Goal: Contribute content: Add original content to the website for others to see

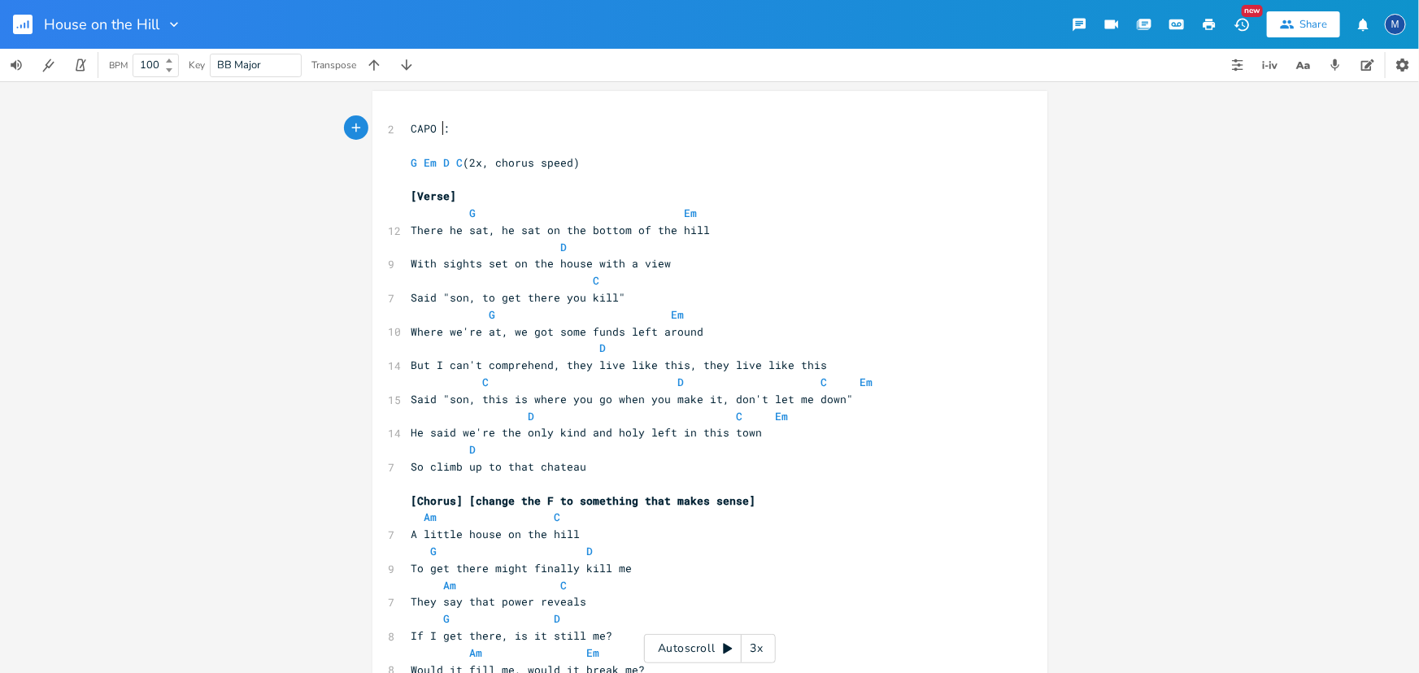
type textarea "1"
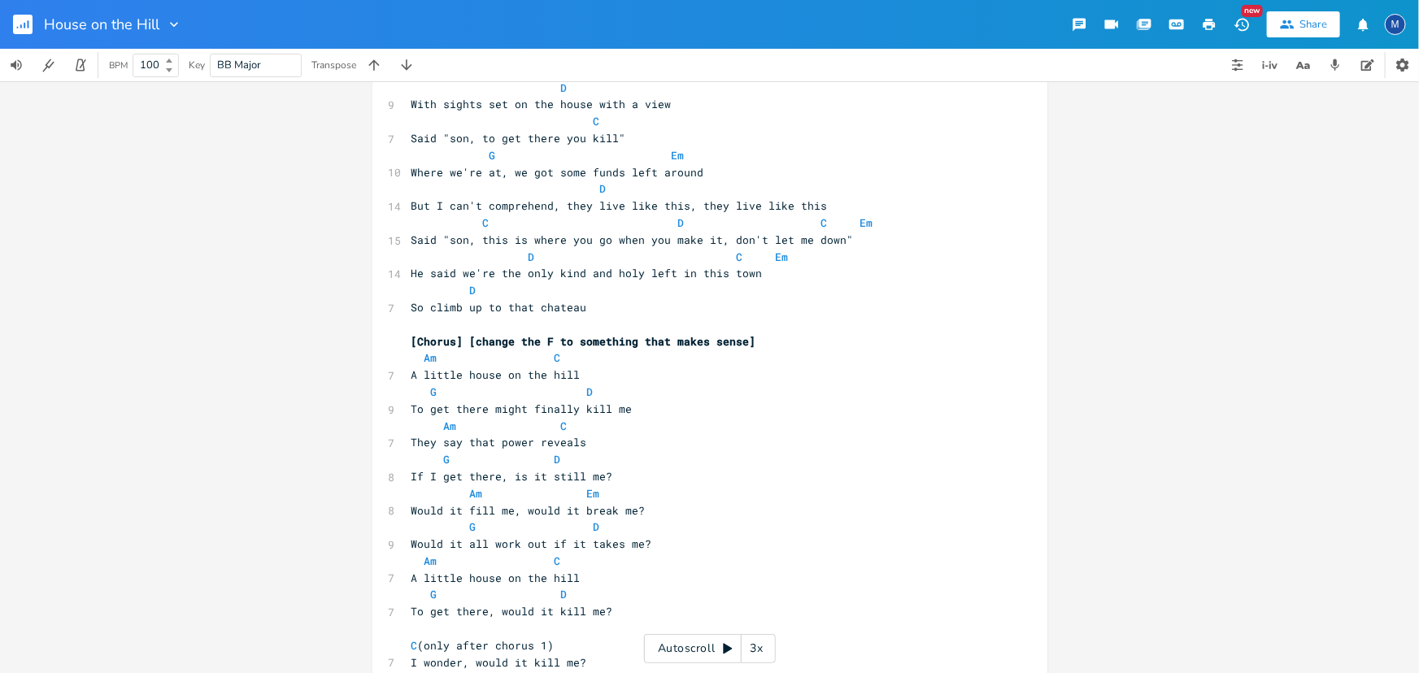
scroll to position [221, 0]
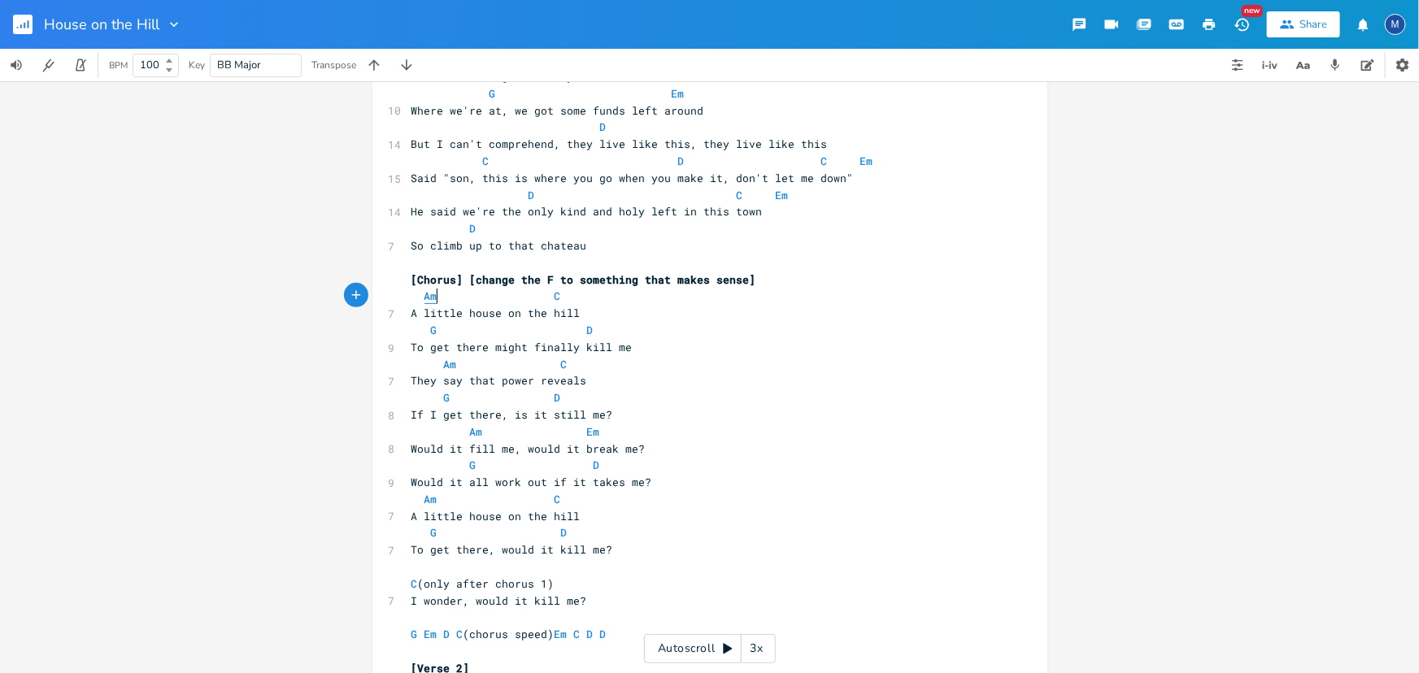
click at [431, 298] on span "Am" at bounding box center [431, 296] width 13 height 15
type textarea "G"
type textarea "eEm"
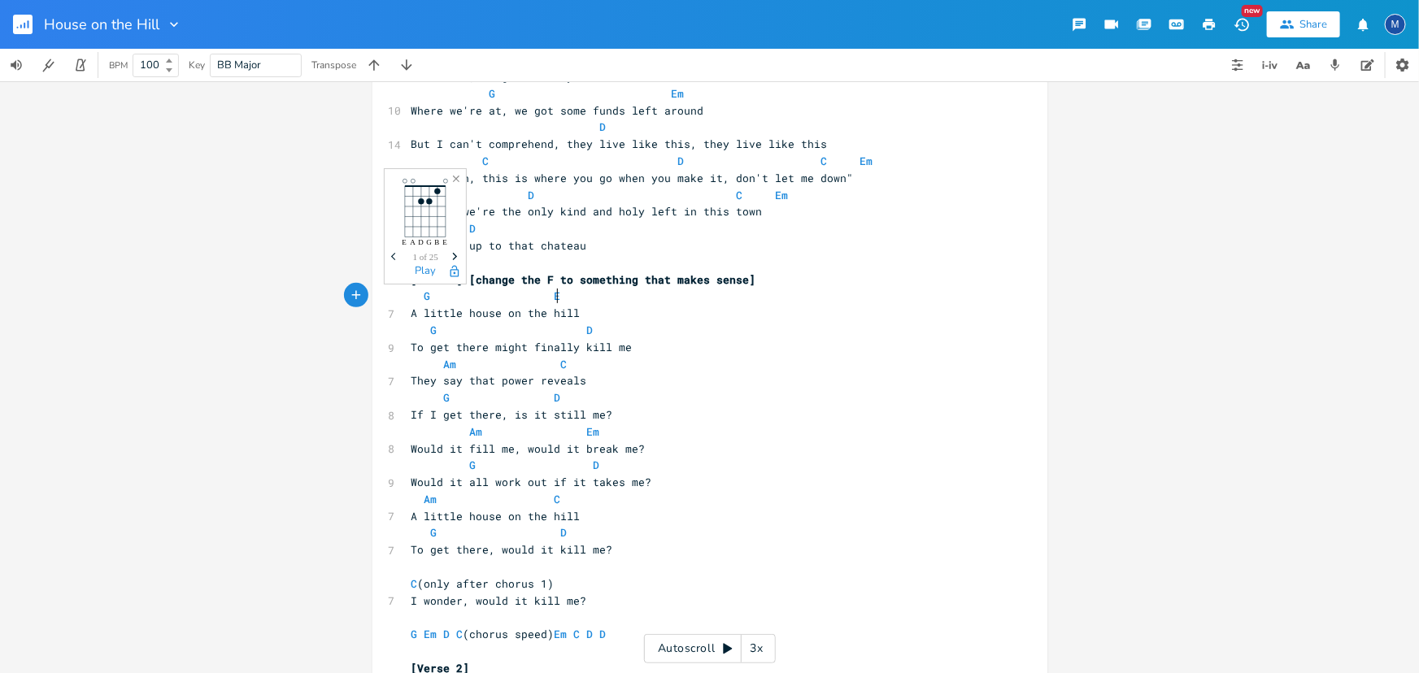
type textarea "Em"
click at [433, 333] on span "G D" at bounding box center [502, 330] width 182 height 15
type textarea "D"
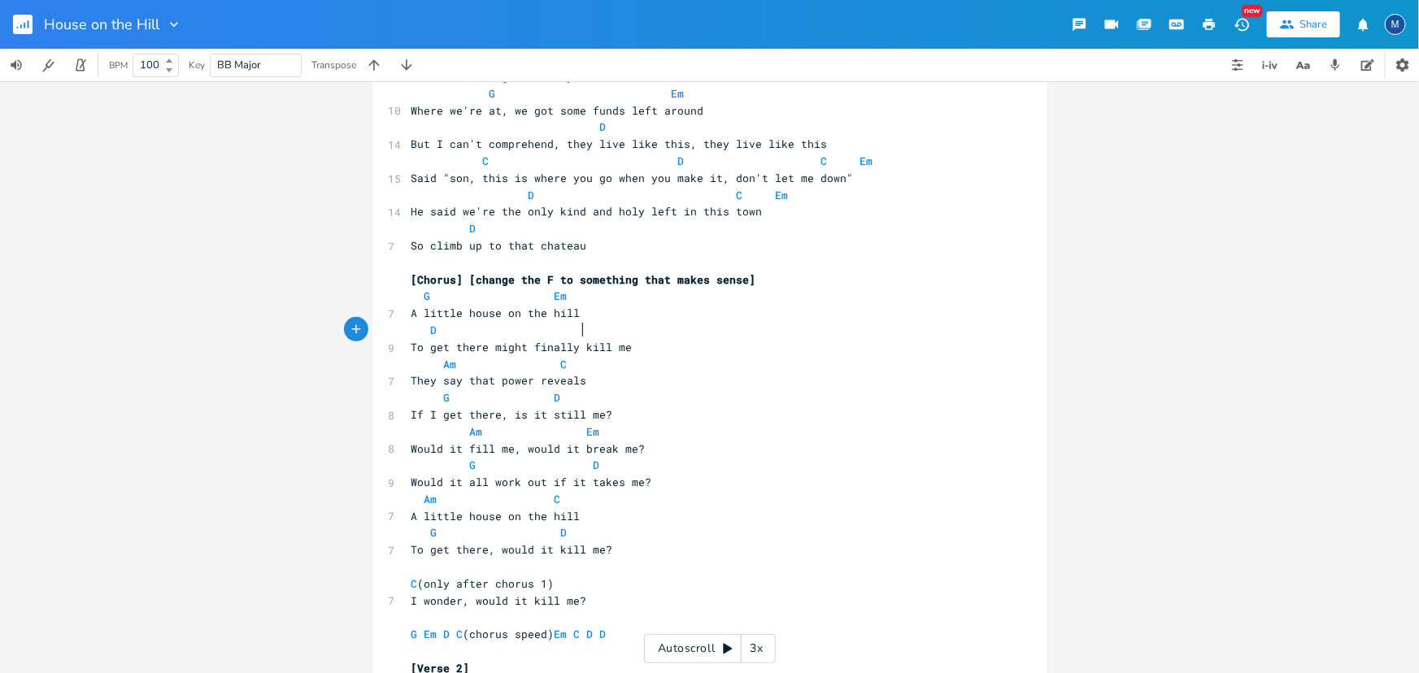
type textarea "C"
type textarea "G"
type textarea "Em"
type textarea "D"
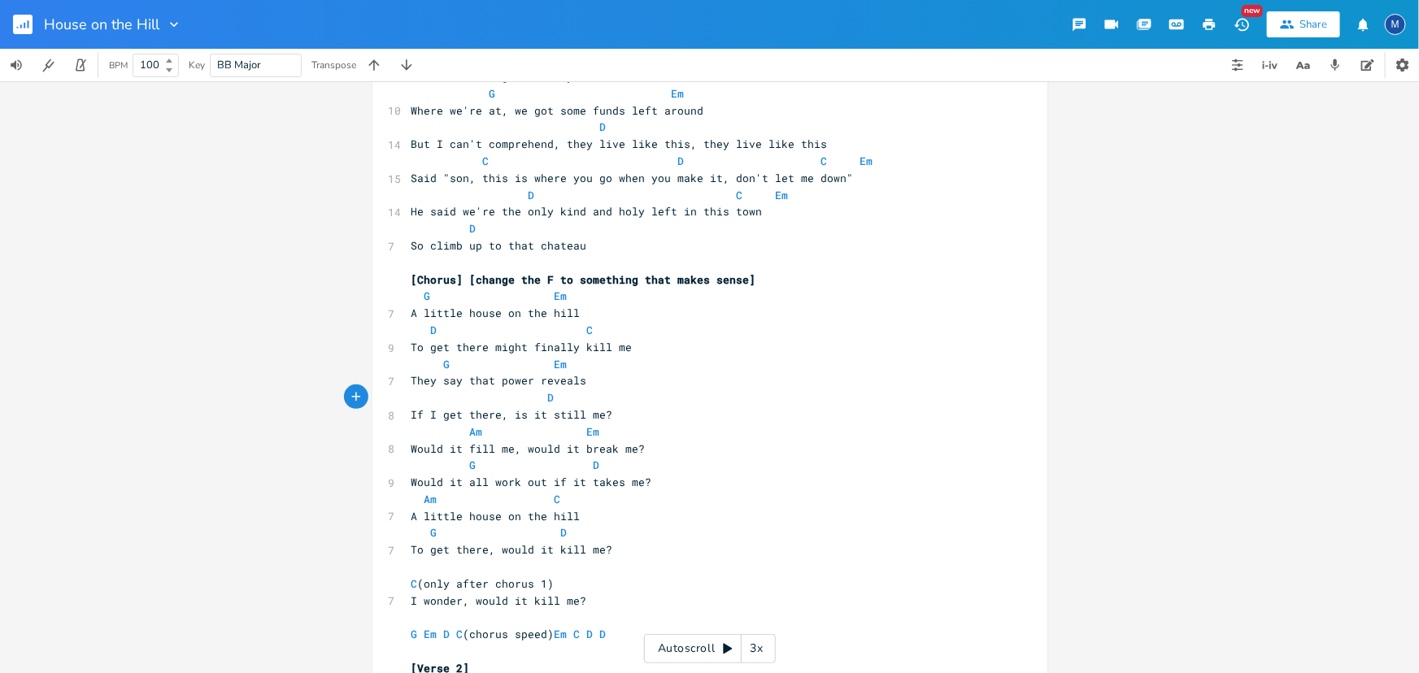
scroll to position [0, 7]
type textarea "C"
type textarea "Cmaj7 C"
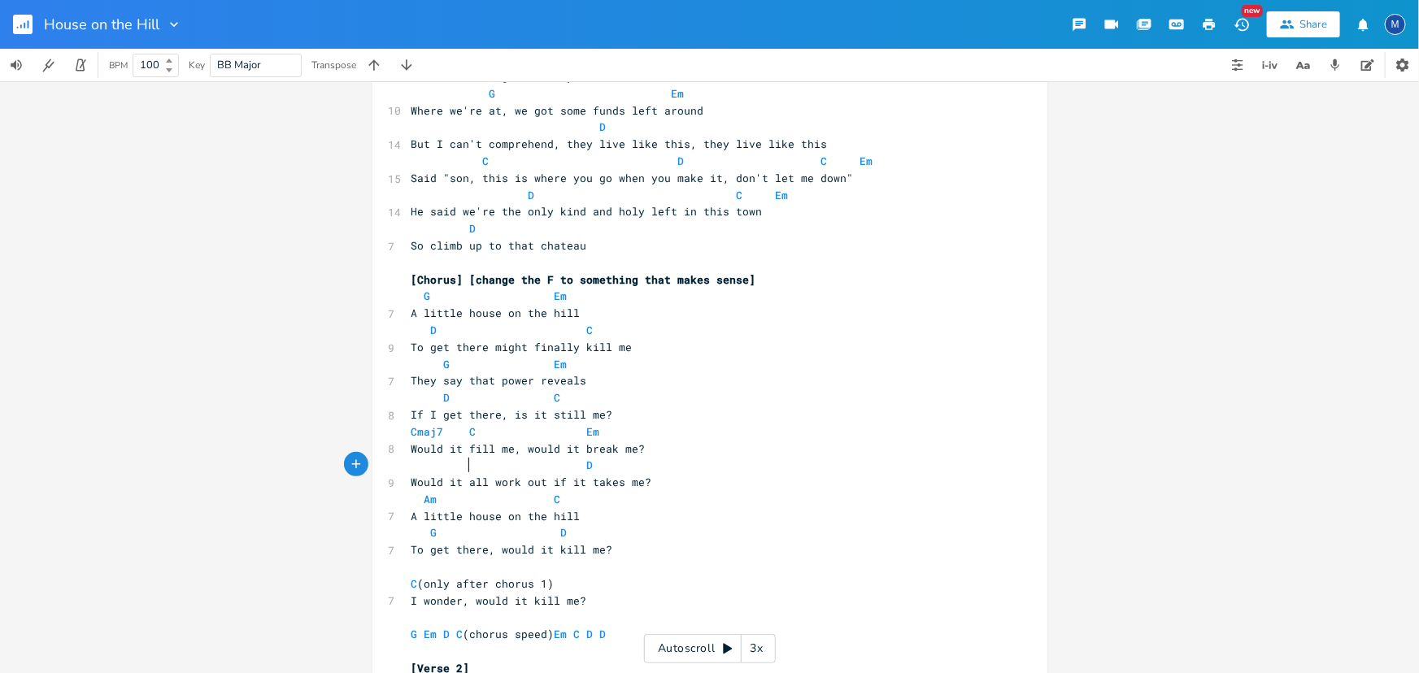
type textarea "D"
type textarea "C"
type textarea "G"
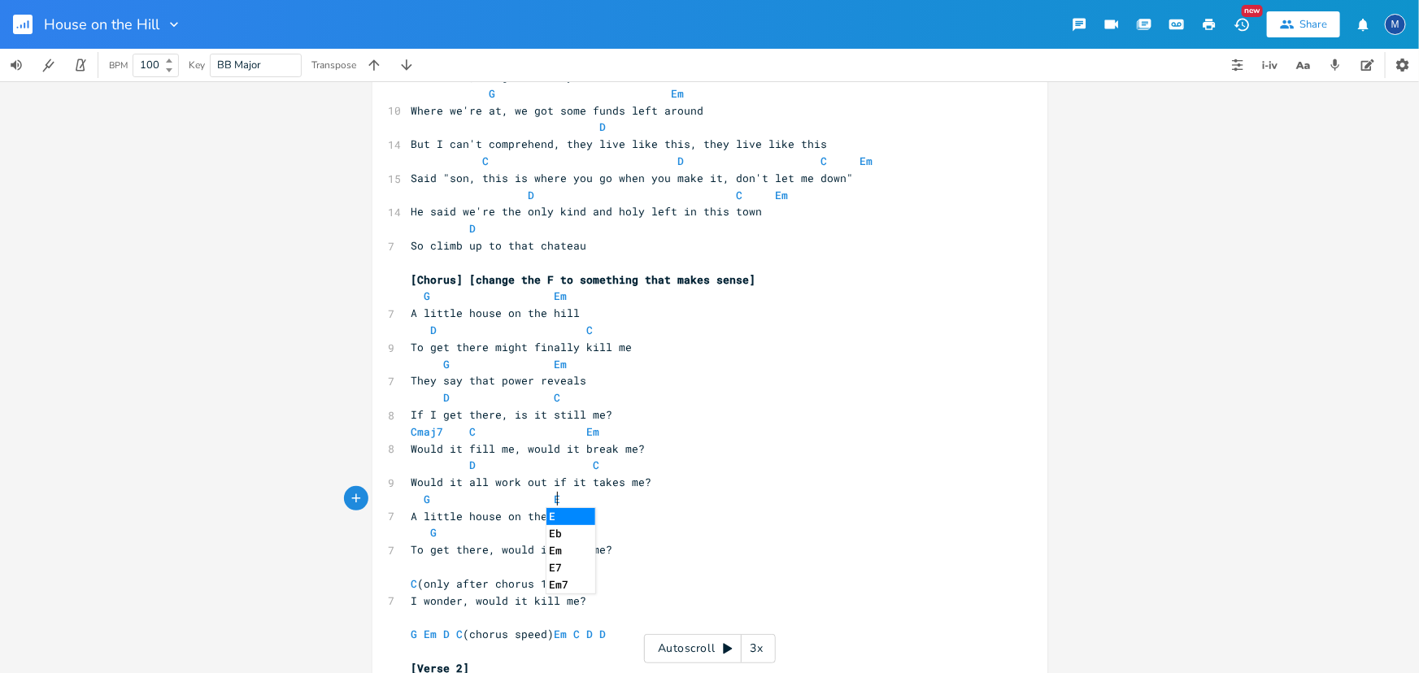
type textarea "Em"
type textarea "D"
type textarea "C"
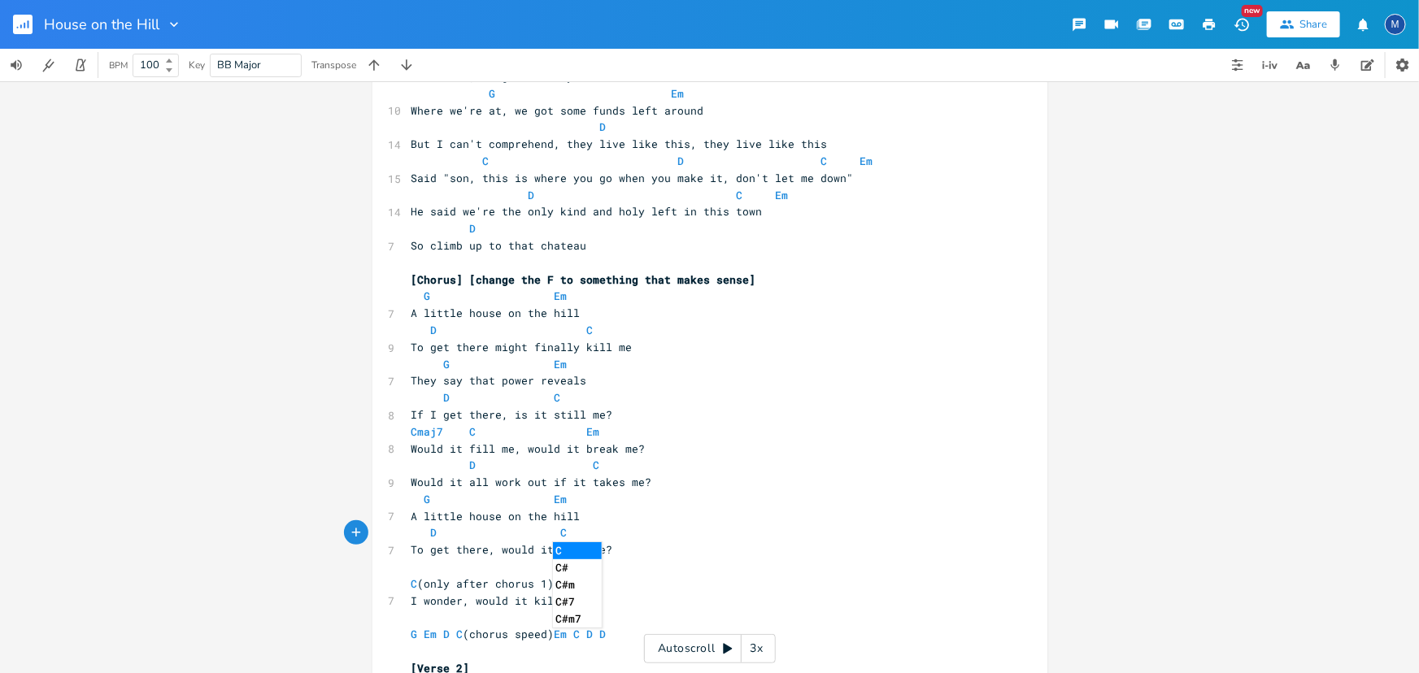
scroll to position [0, 8]
click at [408, 580] on pre "C (only after chorus 1)" at bounding box center [701, 584] width 587 height 17
click at [631, 531] on pre "D C" at bounding box center [701, 533] width 587 height 17
type textarea "C"
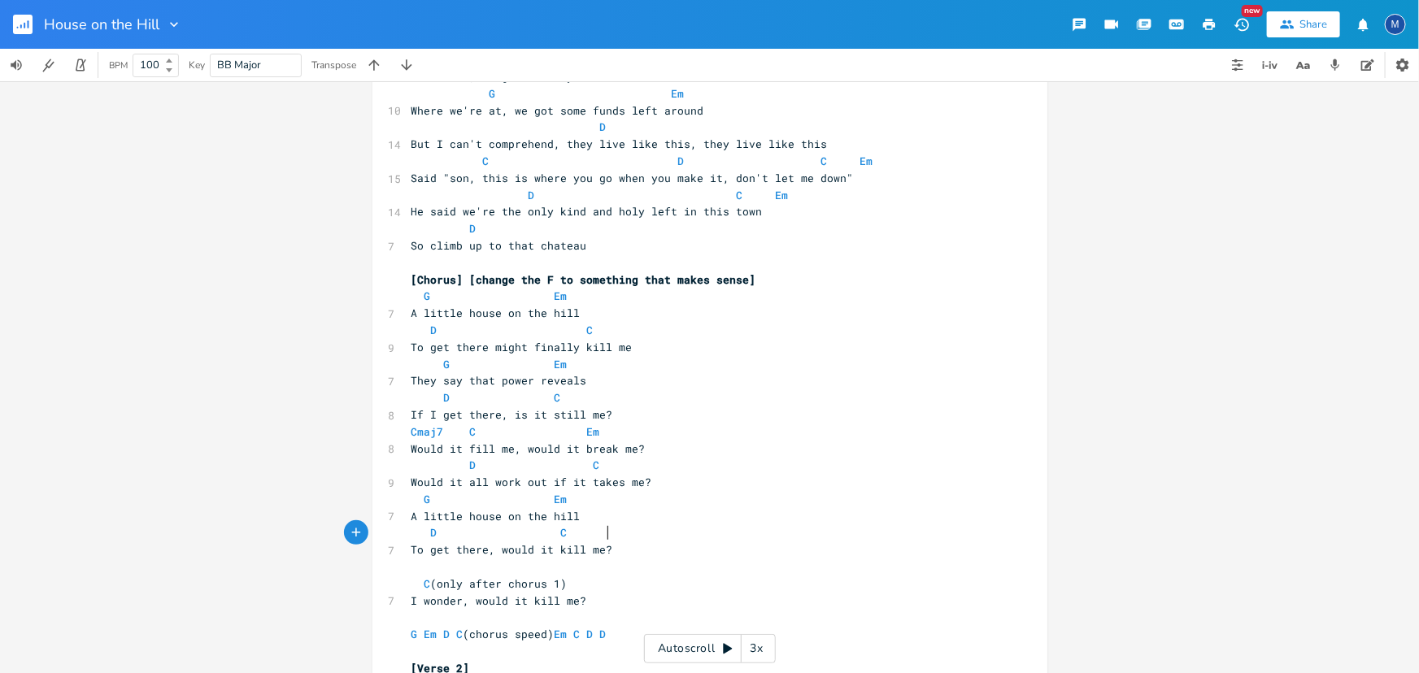
scroll to position [0, 7]
type textarea "Cmaj7"
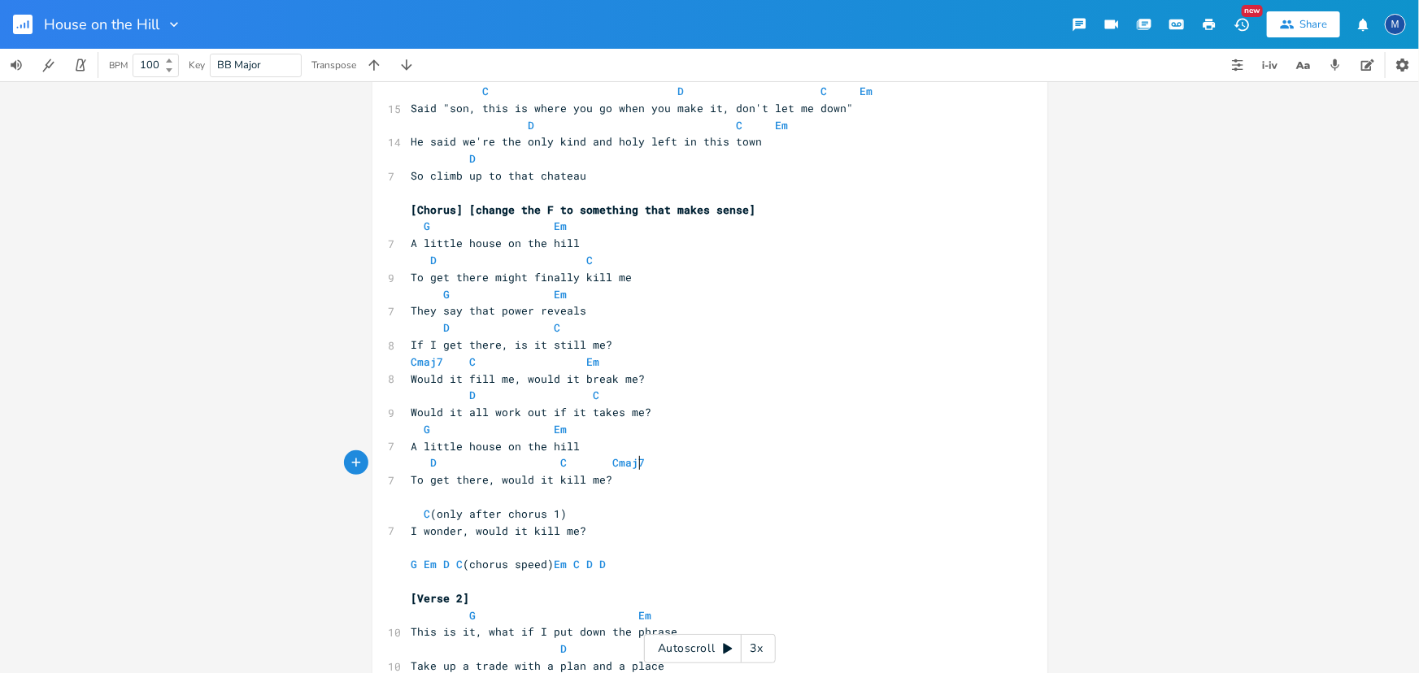
scroll to position [517, 0]
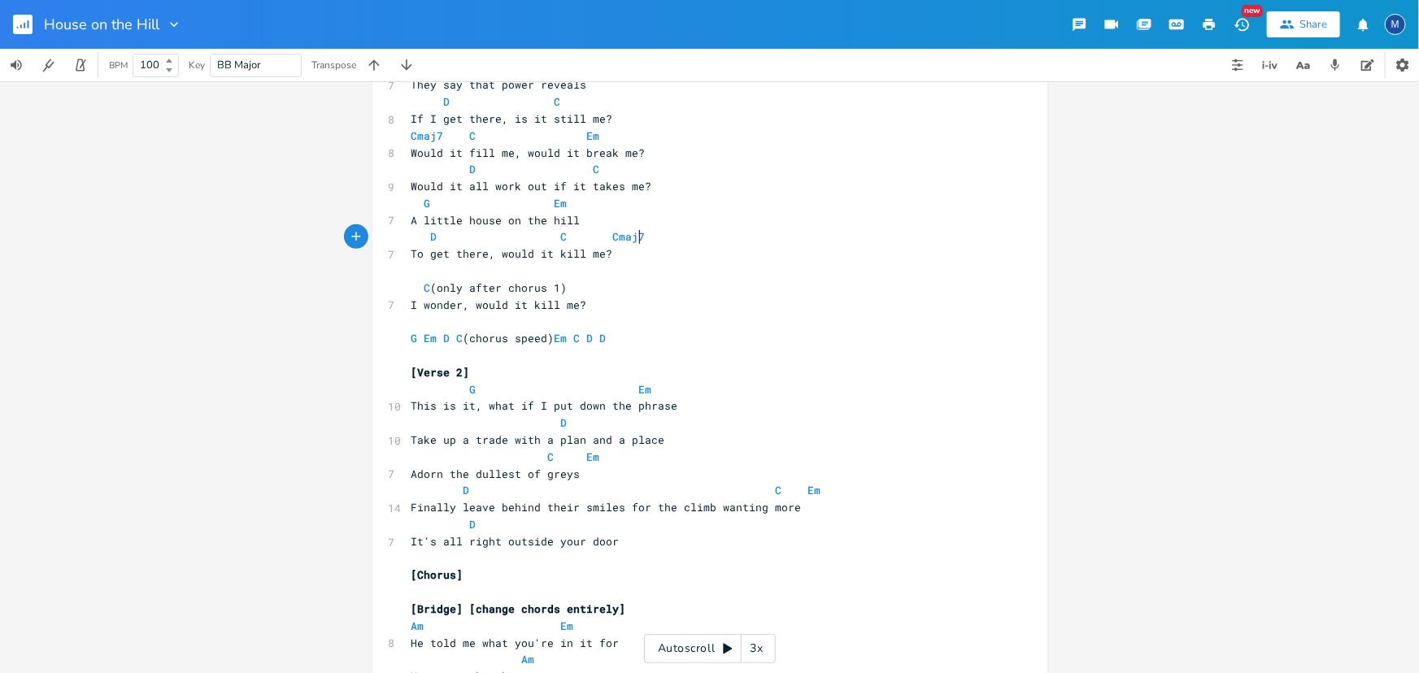
click at [490, 354] on pre "​" at bounding box center [701, 355] width 587 height 17
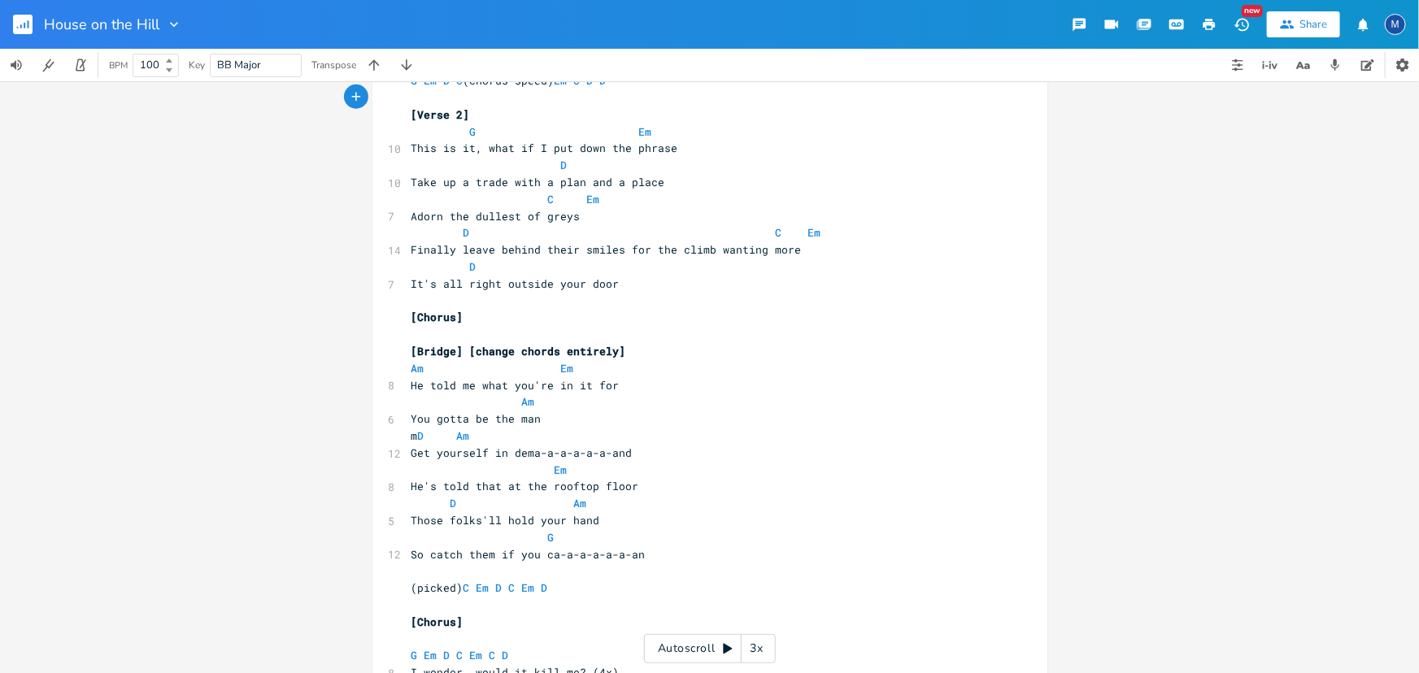
scroll to position [813, 0]
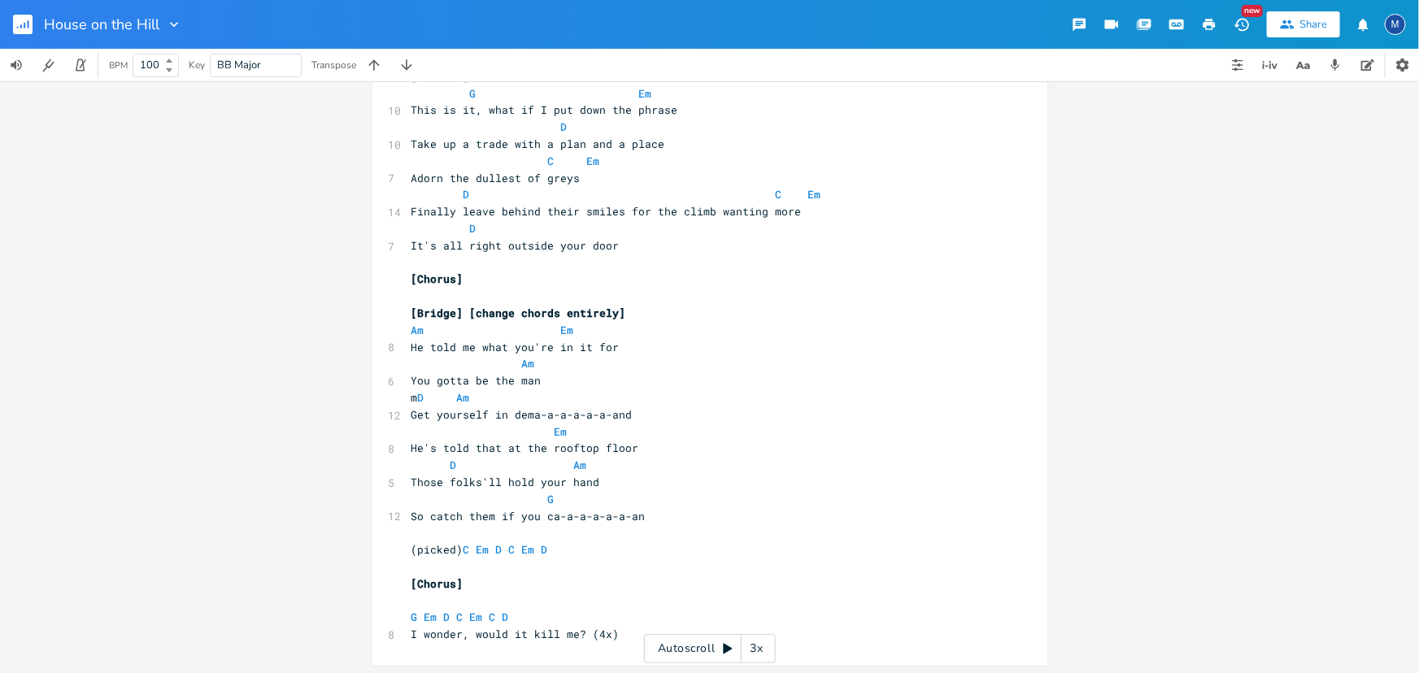
click at [470, 403] on span "m D Am" at bounding box center [440, 397] width 59 height 15
click at [568, 333] on pre "Am Em" at bounding box center [701, 330] width 587 height 17
click at [520, 394] on span "D Am" at bounding box center [518, 397] width 215 height 15
type textarea "Em"
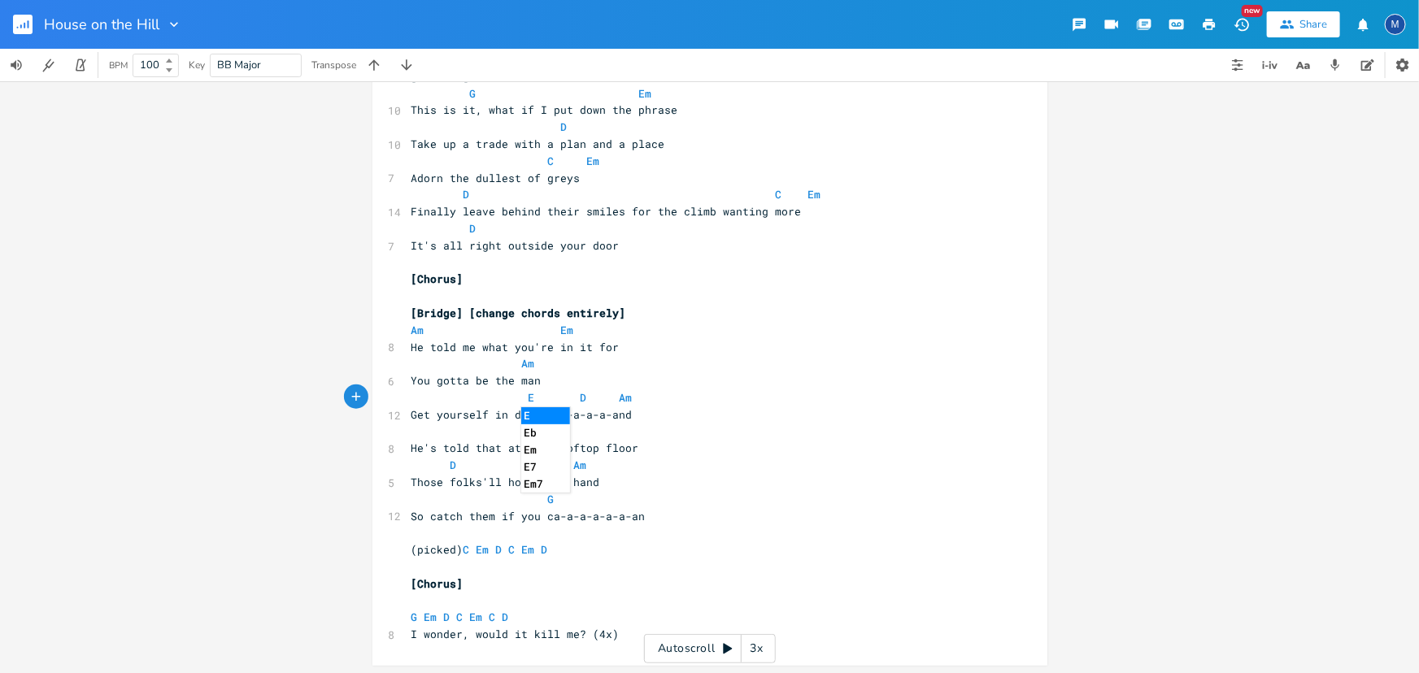
scroll to position [0, 15]
click at [569, 329] on pre "Am Em" at bounding box center [701, 330] width 587 height 17
type textarea "G"
click at [449, 365] on span "Am" at bounding box center [473, 363] width 124 height 15
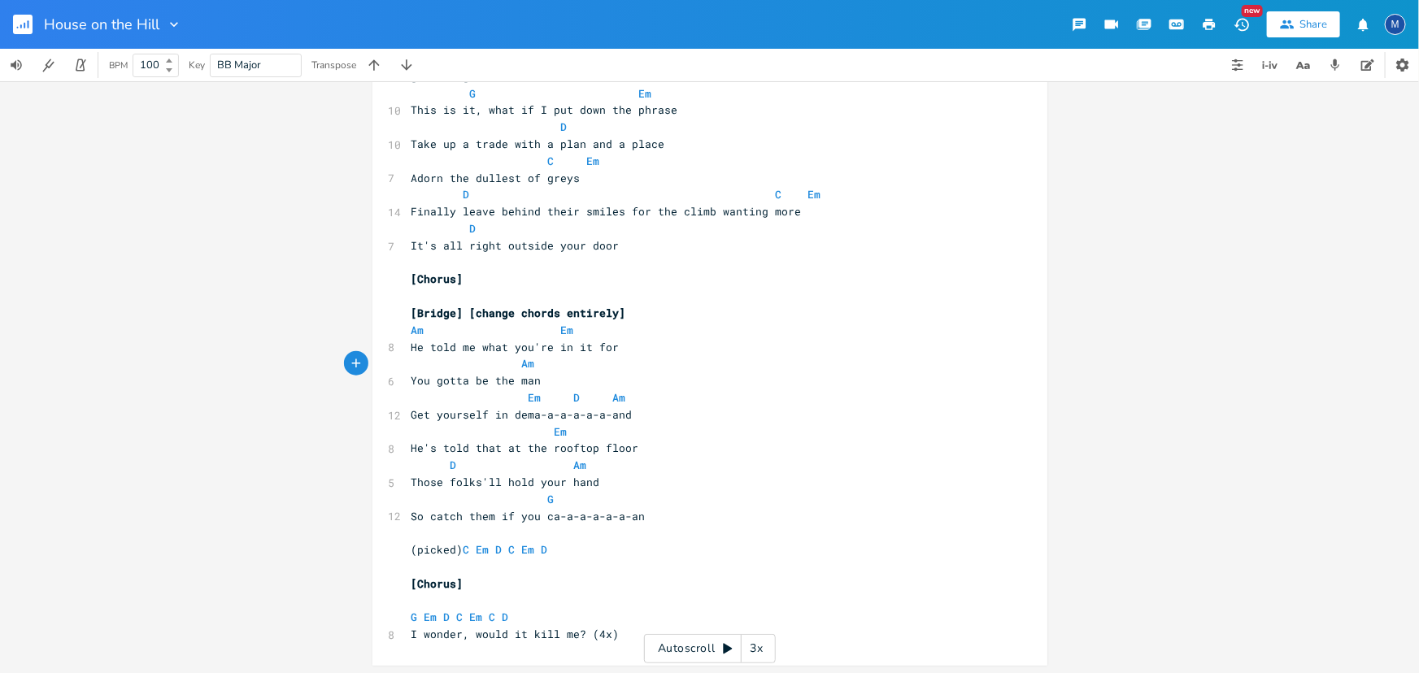
click at [577, 467] on pre "D Am" at bounding box center [701, 465] width 587 height 17
type textarea "Em D"
click at [577, 556] on pre "(picked) C Em D C Em D" at bounding box center [701, 550] width 587 height 17
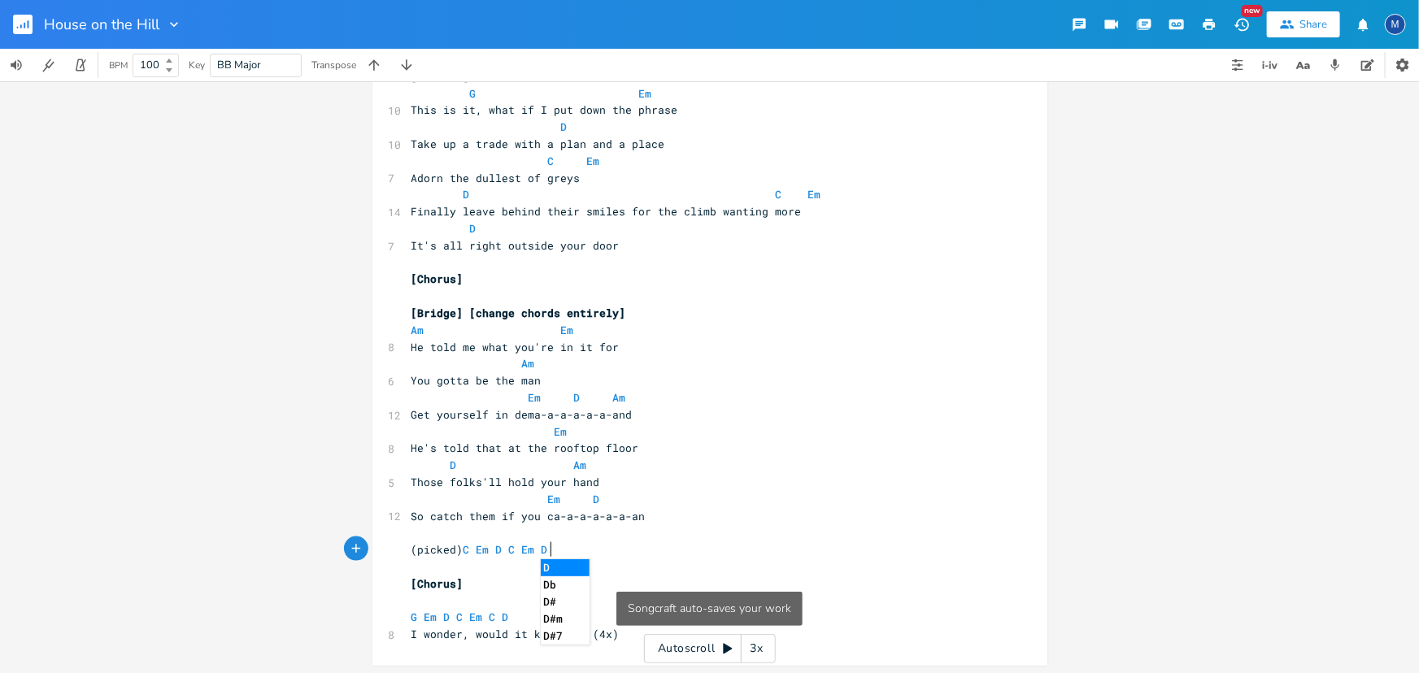
click at [577, 553] on pre "(picked) C Em D C Em D" at bounding box center [701, 550] width 587 height 17
type textarea "(picked) C Em D C Em D"
drag, startPoint x: 644, startPoint y: 554, endPoint x: 650, endPoint y: 537, distance: 18.0
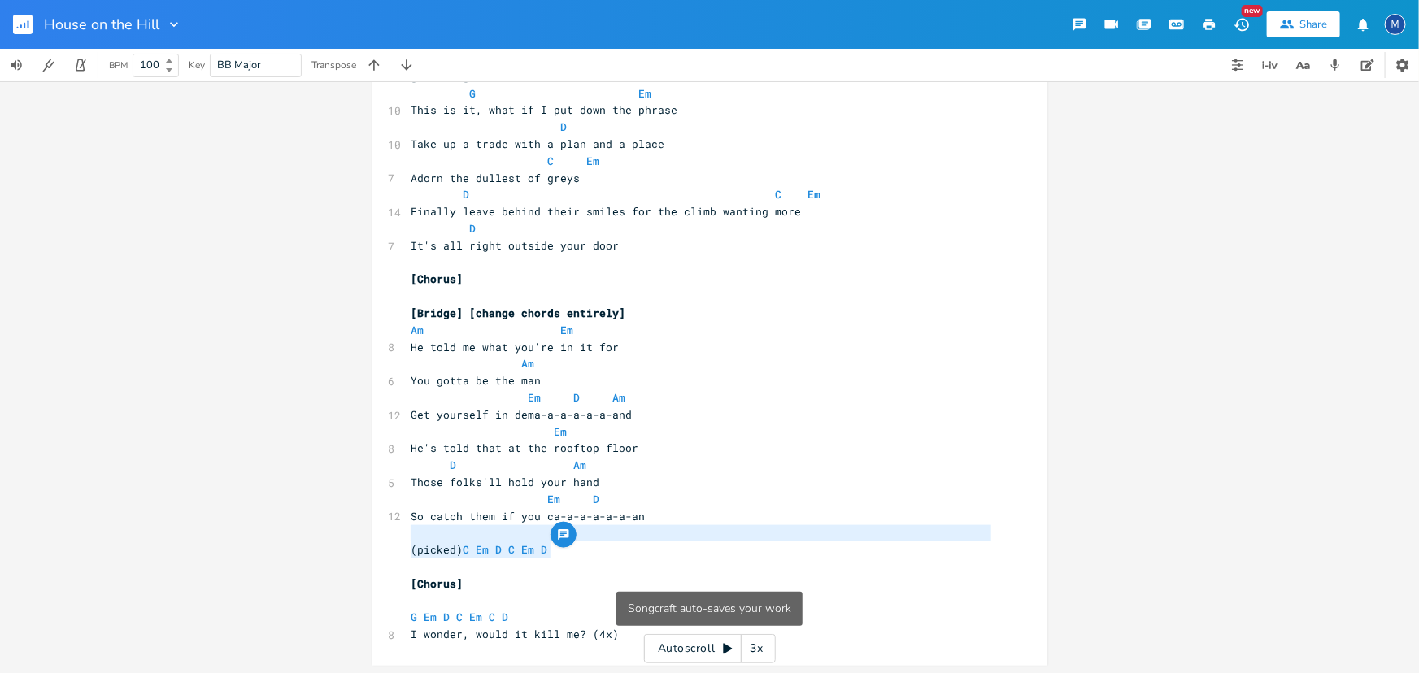
click at [647, 550] on pre "(picked) C Em D C Em D" at bounding box center [701, 550] width 587 height 17
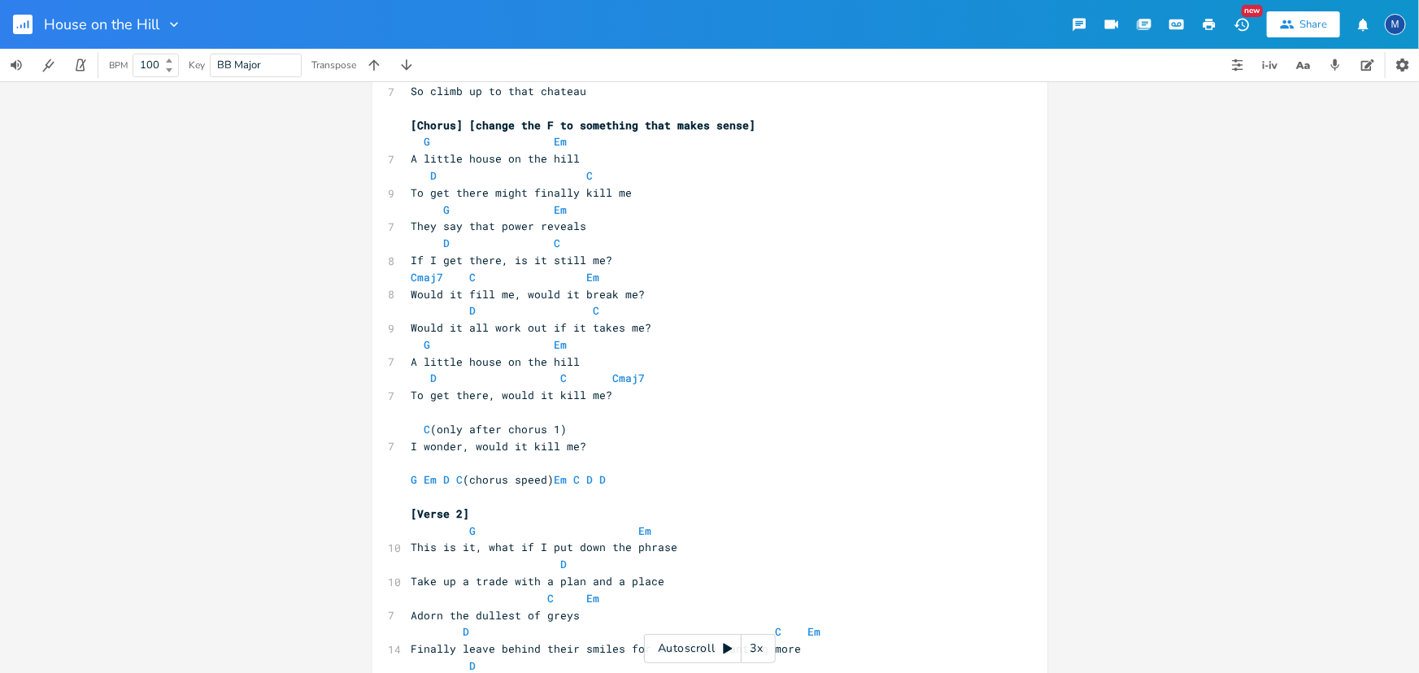
scroll to position [369, 0]
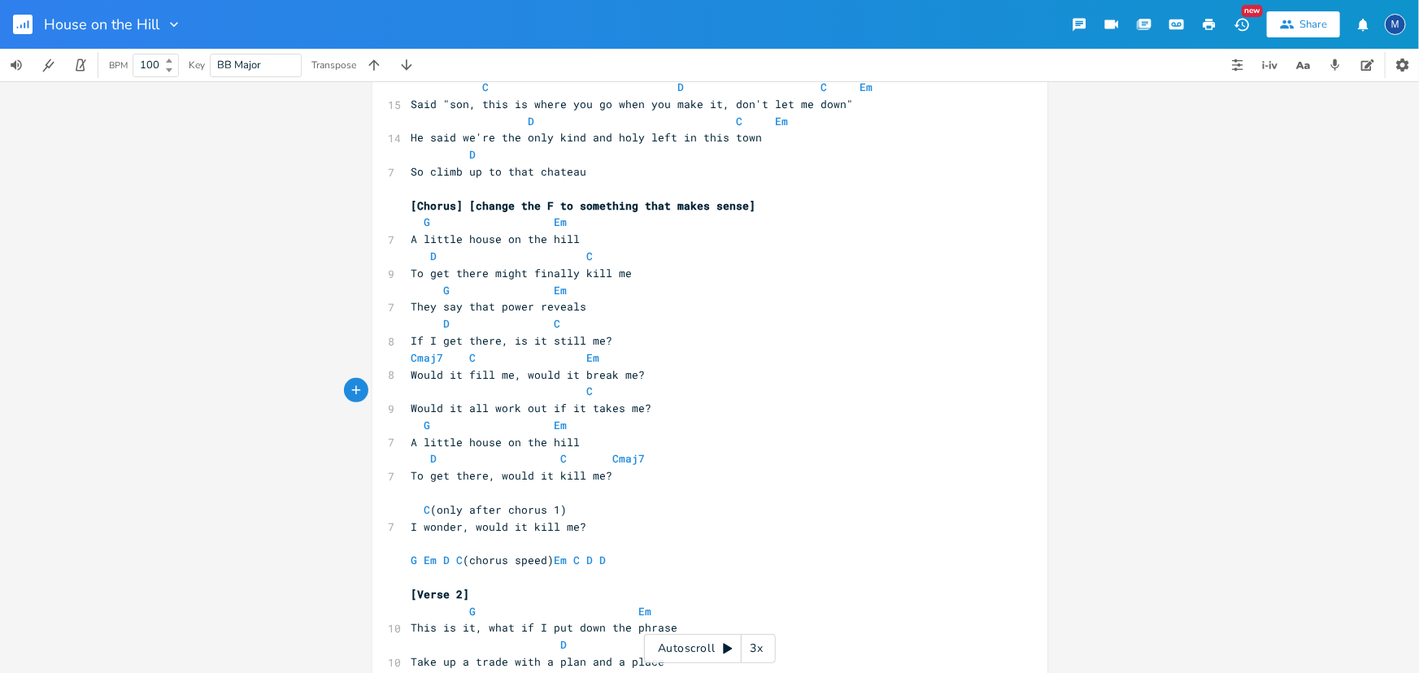
type textarea "C"
